Goal: Transaction & Acquisition: Purchase product/service

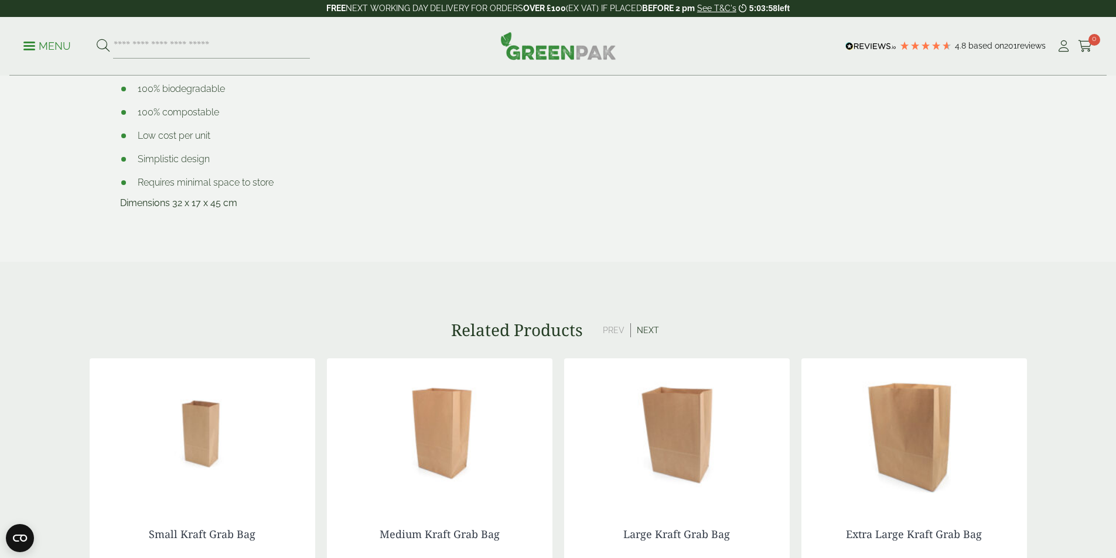
scroll to position [703, 0]
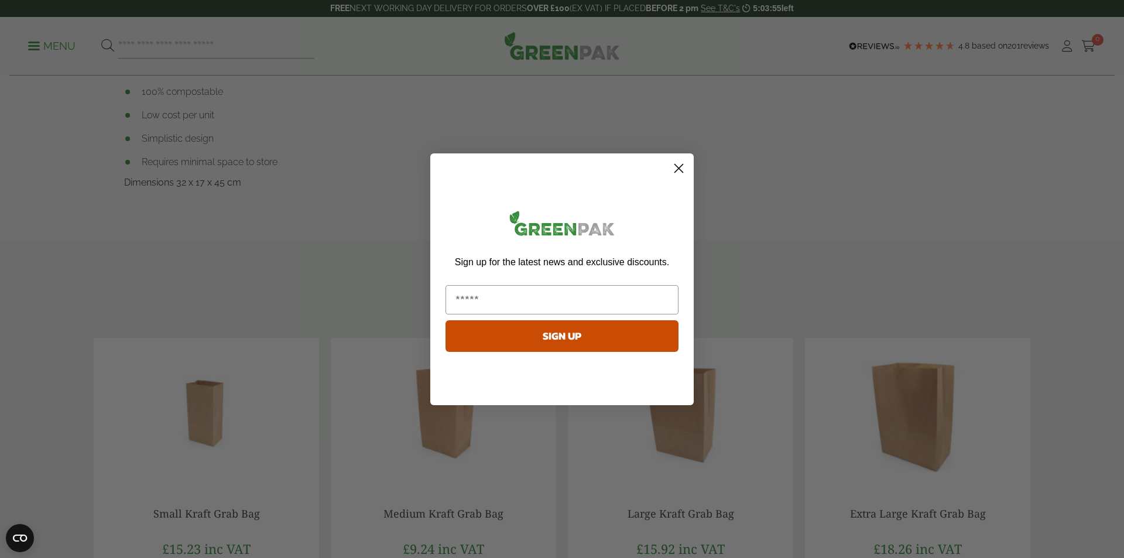
click at [679, 170] on circle "Close dialog" at bounding box center [678, 167] width 19 height 19
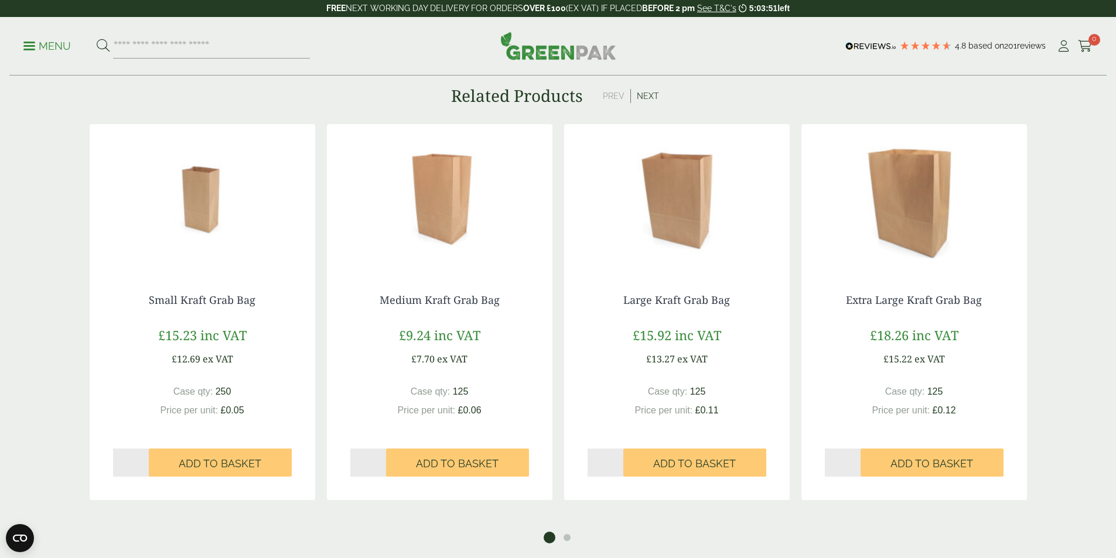
scroll to position [937, 0]
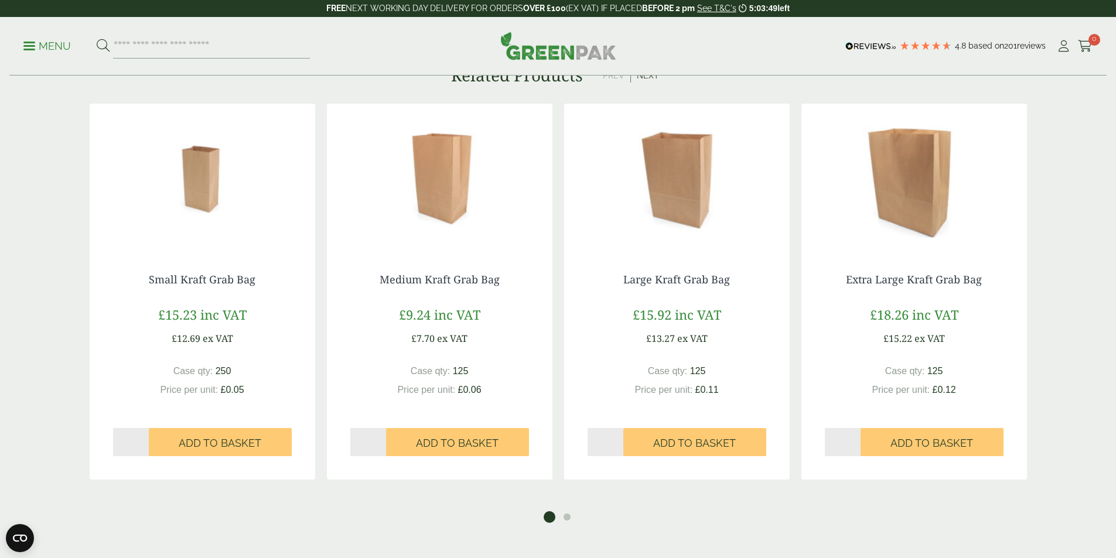
click at [921, 220] on img at bounding box center [913, 177] width 225 height 146
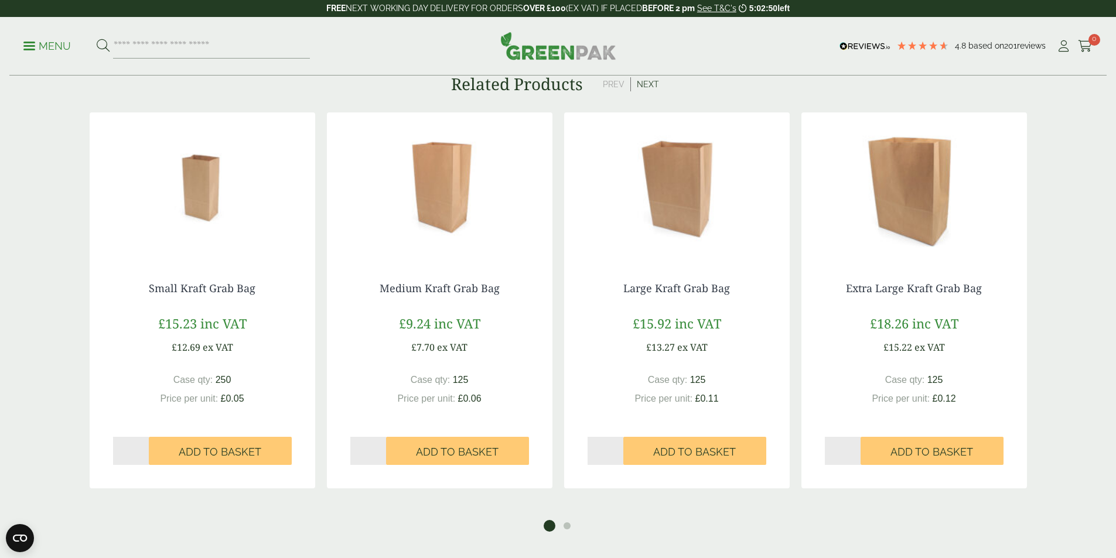
scroll to position [937, 0]
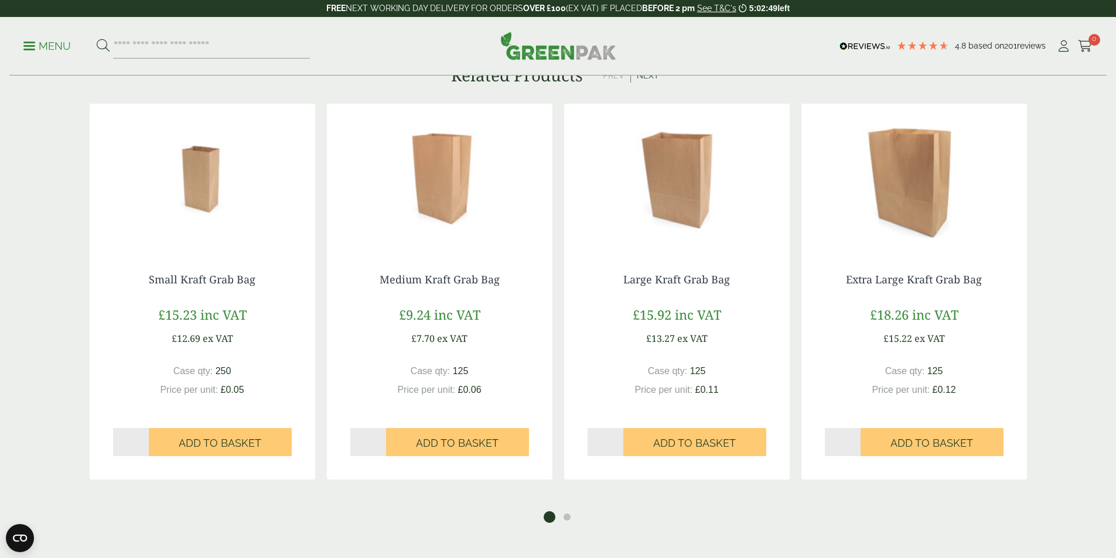
click at [927, 266] on div "Extra Large Kraft Grab Bag £ 18.26 inc VAT £ 15.22 ex VAT Case qty: 125 Price p…" at bounding box center [913, 365] width 225 height 230
click at [912, 278] on link "Extra Large Kraft Grab Bag" at bounding box center [914, 279] width 136 height 14
